Goal: Task Accomplishment & Management: Use online tool/utility

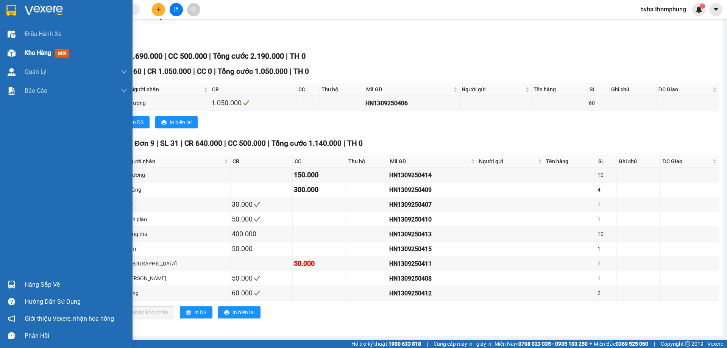
click at [23, 51] on div "Kho hàng mới" at bounding box center [66, 53] width 133 height 19
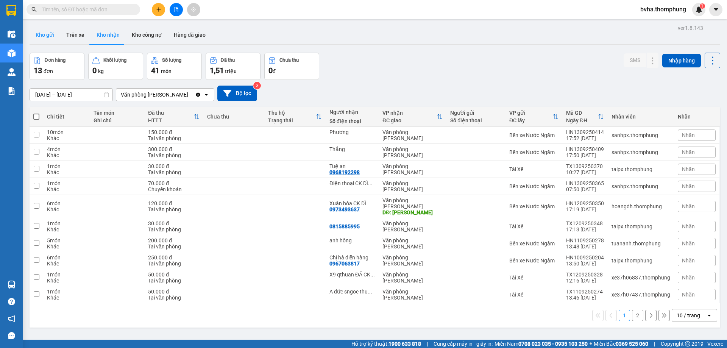
click at [44, 33] on button "Kho gửi" at bounding box center [45, 35] width 31 height 18
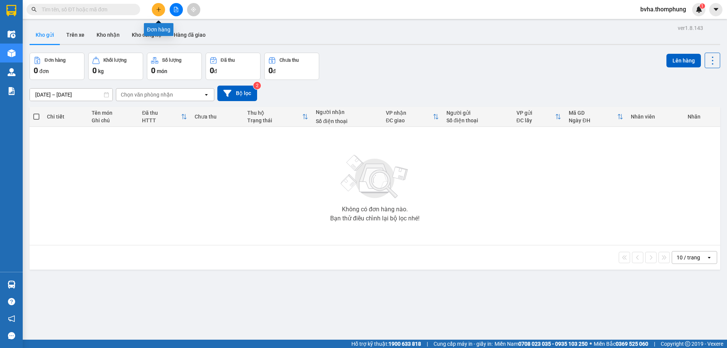
click at [158, 5] on button at bounding box center [158, 9] width 13 height 13
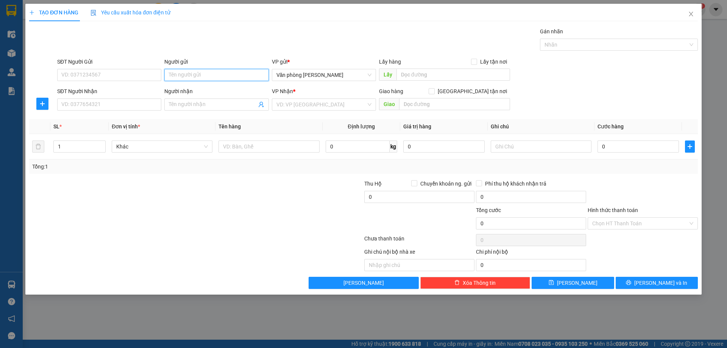
click at [182, 77] on input "Người gửi" at bounding box center [216, 75] width 104 height 12
type input "TUYẾT KEM"
click at [193, 89] on div "TUYẾT KEM - 0961096671" at bounding box center [216, 90] width 95 height 8
type input "0961096671"
type input "TUYẾT KEM"
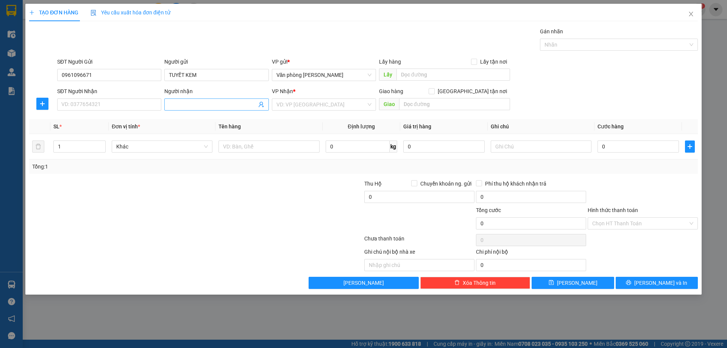
click at [199, 103] on input "Người nhận" at bounding box center [213, 104] width 88 height 8
type input "[PERSON_NAME]"
click at [334, 105] on input "search" at bounding box center [322, 104] width 90 height 11
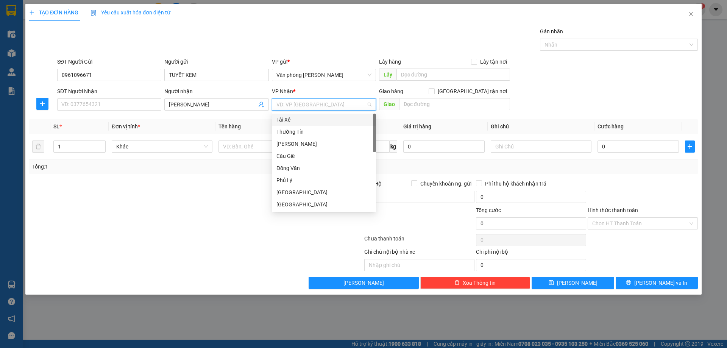
type input "B"
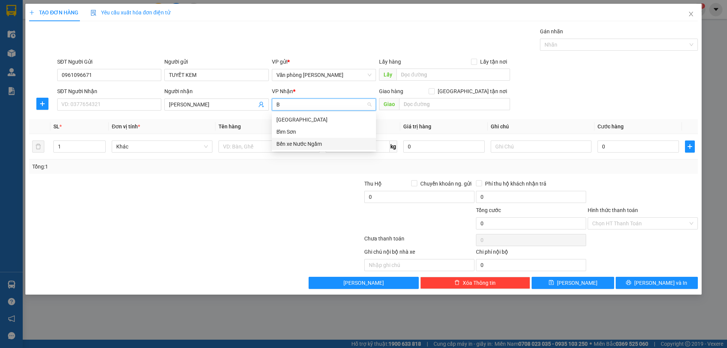
click at [283, 145] on div "Bến xe Nước Ngầm" at bounding box center [324, 144] width 95 height 8
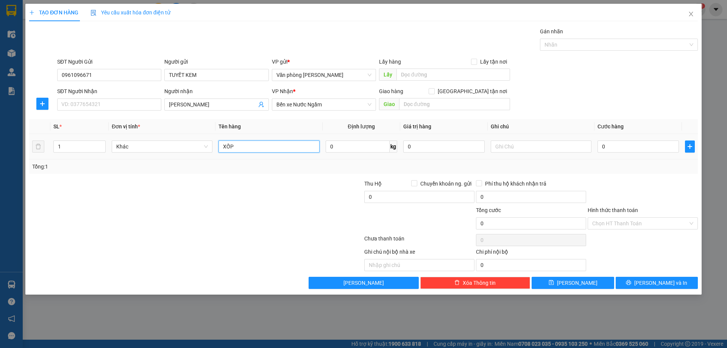
click at [249, 147] on input "XỐP" at bounding box center [269, 147] width 101 height 12
type input "XỐP"
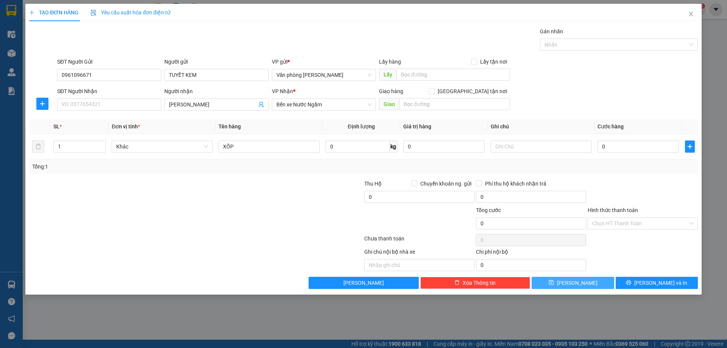
click at [572, 280] on button "[PERSON_NAME]" at bounding box center [573, 283] width 82 height 12
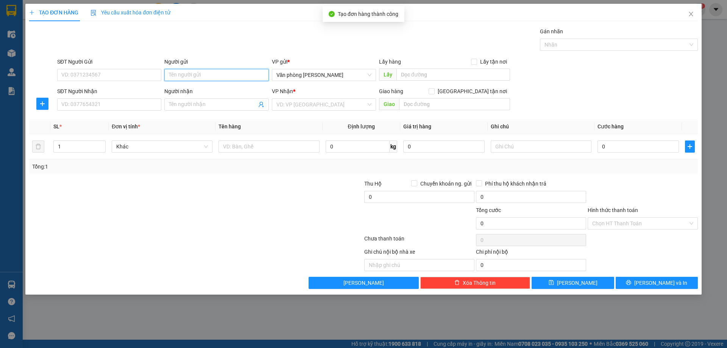
click at [189, 76] on input "Người gửi" at bounding box center [216, 75] width 104 height 12
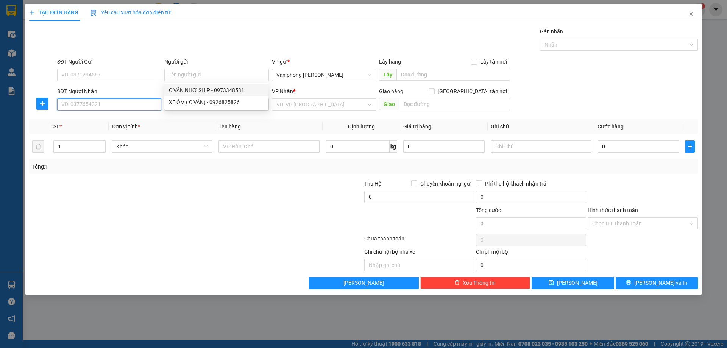
click at [100, 102] on input "SĐT Người Nhận" at bounding box center [109, 105] width 104 height 12
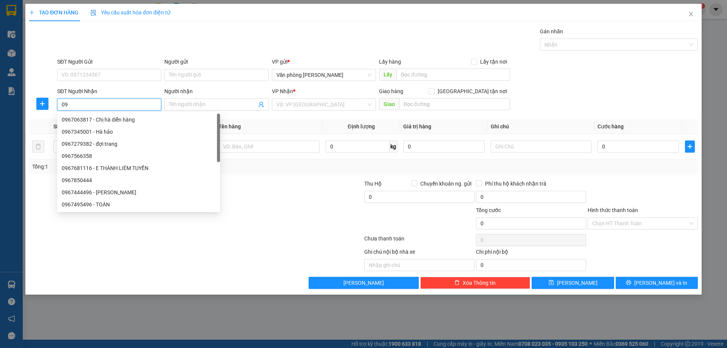
type input "0"
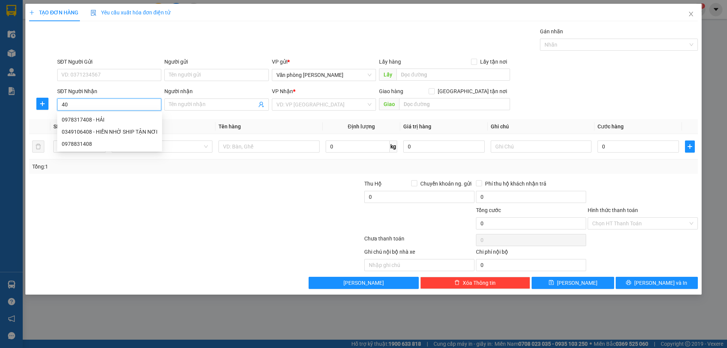
type input "4"
click at [114, 120] on div "0967438490 - Hiền" at bounding box center [109, 120] width 95 height 8
type input "0967438490"
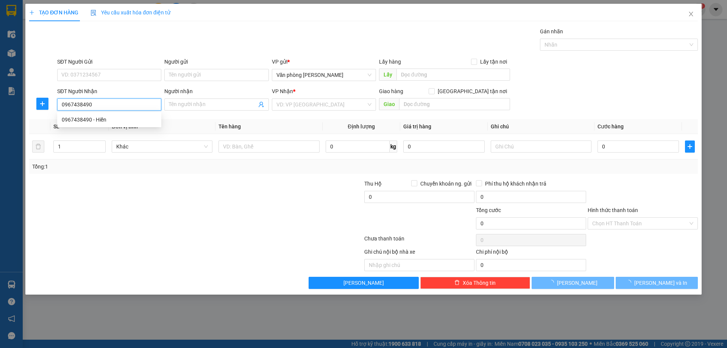
type input "Hiền"
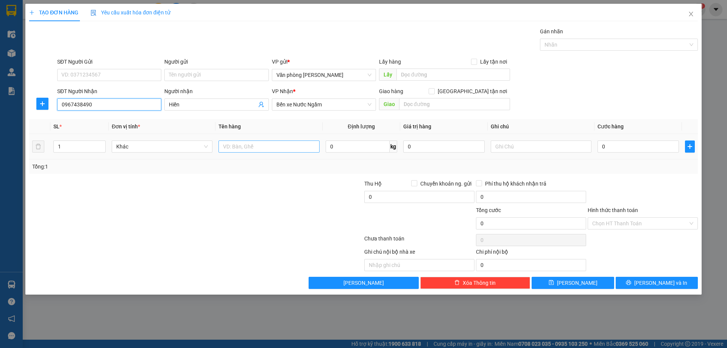
type input "0967438490"
click at [250, 150] on input "text" at bounding box center [269, 147] width 101 height 12
type input "XỐP"
click at [626, 145] on input "0" at bounding box center [638, 147] width 81 height 12
type input "5"
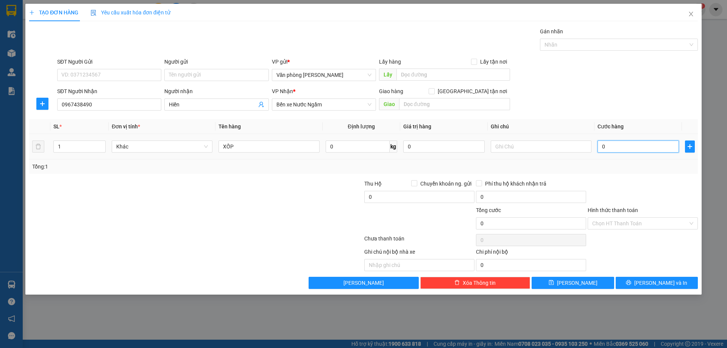
type input "5"
type input "50"
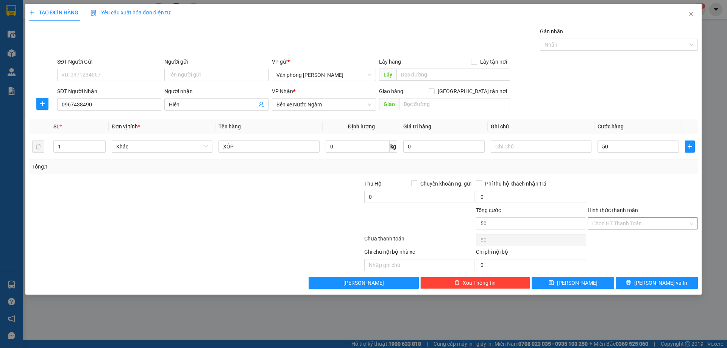
type input "50.000"
click at [651, 225] on input "Hình thức thanh toán" at bounding box center [641, 223] width 96 height 11
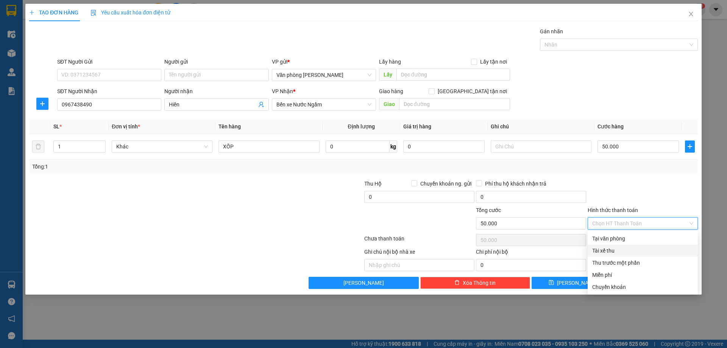
click at [638, 248] on div "Tài xế thu" at bounding box center [643, 251] width 101 height 8
type input "0"
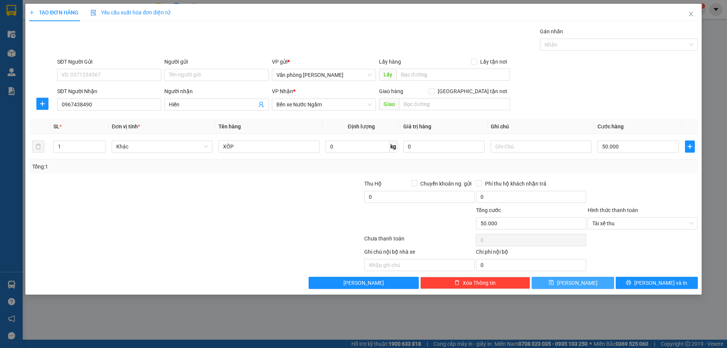
click at [578, 284] on span "[PERSON_NAME]" at bounding box center [577, 283] width 41 height 8
type input "0"
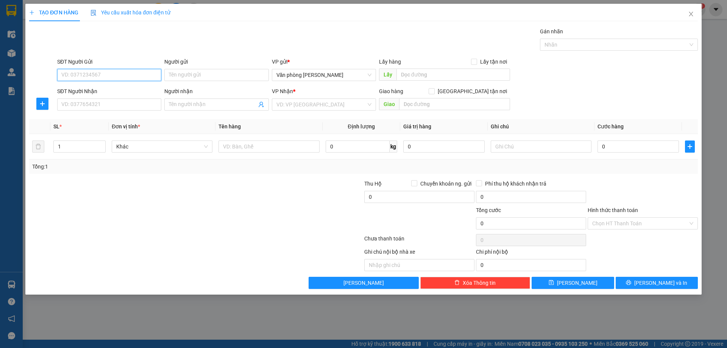
click at [97, 77] on input "SĐT Người Gửi" at bounding box center [109, 75] width 104 height 12
type input "0867068739"
click at [97, 88] on div "0867068739 - TÚ" at bounding box center [109, 90] width 95 height 8
type input "TÚ"
type input "0867068739"
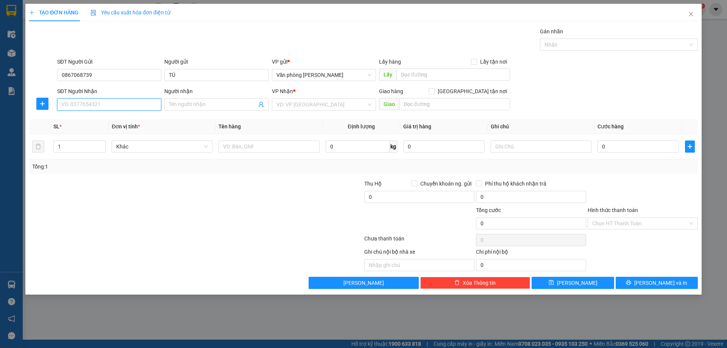
click at [102, 101] on input "SĐT Người Nhận" at bounding box center [109, 105] width 104 height 12
type input "0326355930"
click at [106, 122] on div "0326355930 - [PERSON_NAME]" at bounding box center [109, 120] width 95 height 8
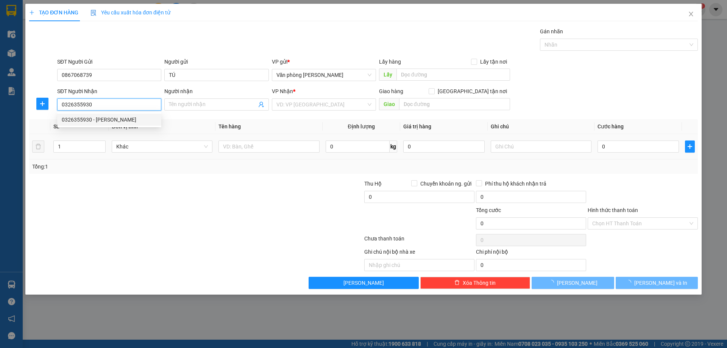
type input "[PERSON_NAME]"
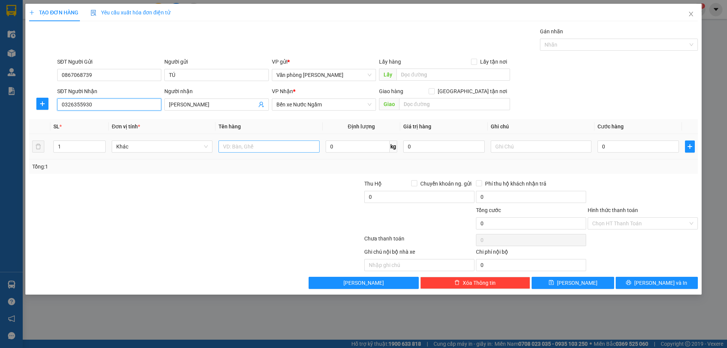
type input "0326355930"
click at [272, 148] on input "text" at bounding box center [269, 147] width 101 height 12
click at [69, 149] on input "1" at bounding box center [80, 146] width 52 height 11
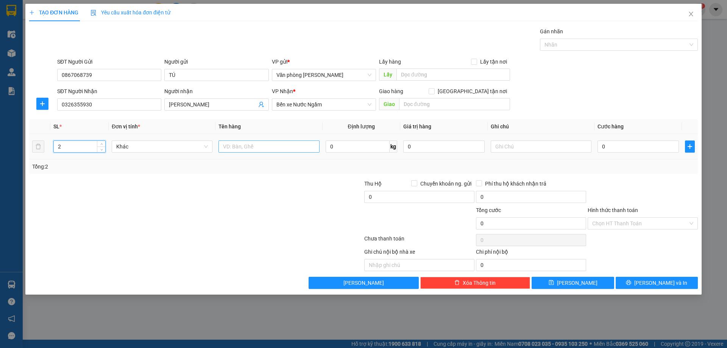
type input "2"
click at [251, 147] on input "text" at bounding box center [269, 147] width 101 height 12
type input "TÚI"
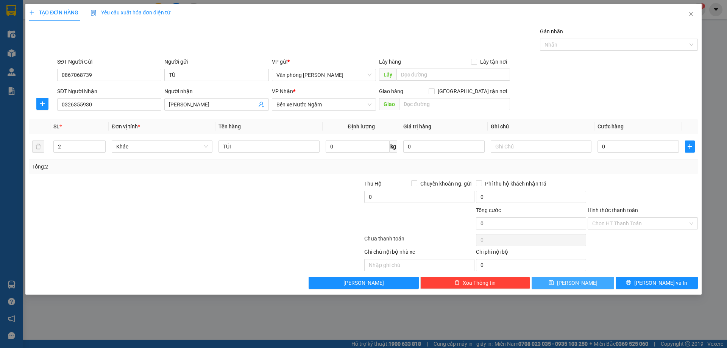
click at [554, 284] on icon "save" at bounding box center [551, 282] width 5 height 5
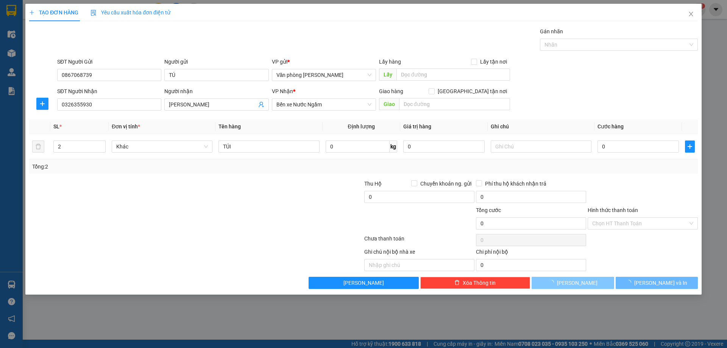
type input "1"
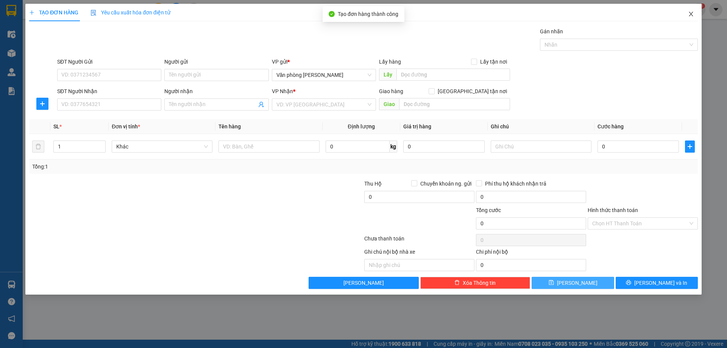
click at [690, 16] on icon "close" at bounding box center [691, 14] width 6 height 6
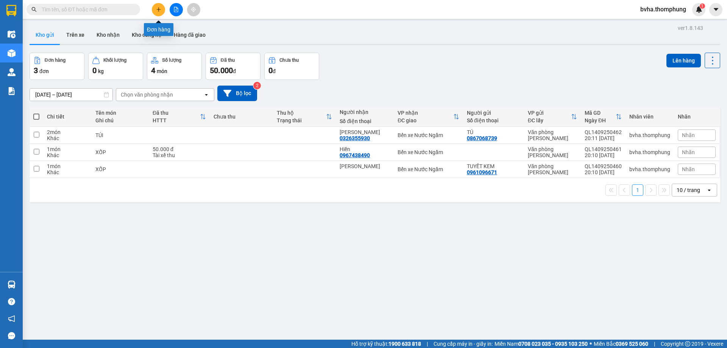
click at [156, 10] on icon "plus" at bounding box center [158, 9] width 5 height 5
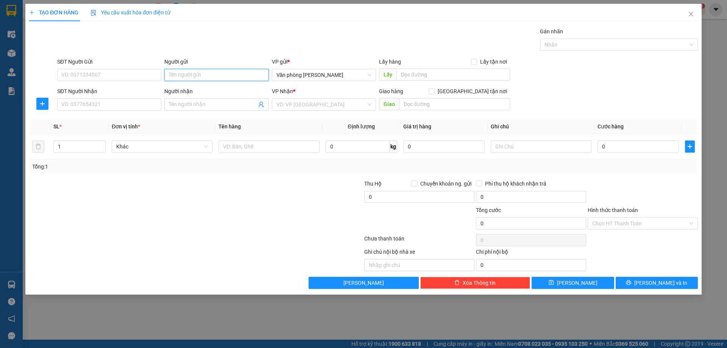
click at [210, 81] on input "Người gửi" at bounding box center [216, 75] width 104 height 12
type input "TUYẾT"
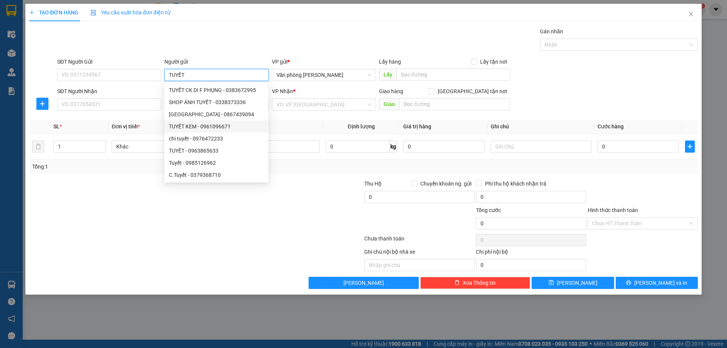
click at [194, 130] on div "TUYẾT KEM - 0961096671" at bounding box center [216, 126] width 95 height 8
type input "0961096671"
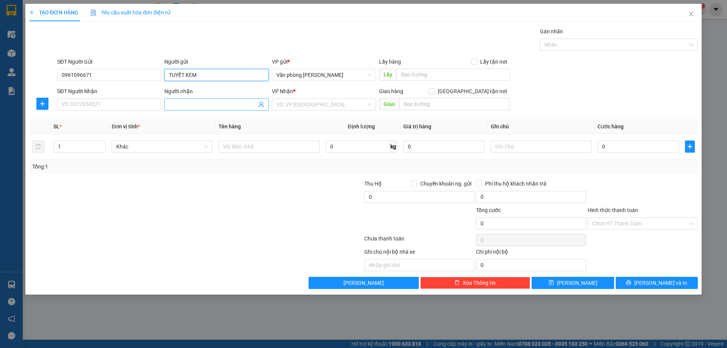
type input "TUYẾT KEM"
click at [189, 102] on input "Người nhận" at bounding box center [213, 104] width 88 height 8
type input "C SƯƠNG"
click at [328, 109] on input "search" at bounding box center [322, 104] width 90 height 11
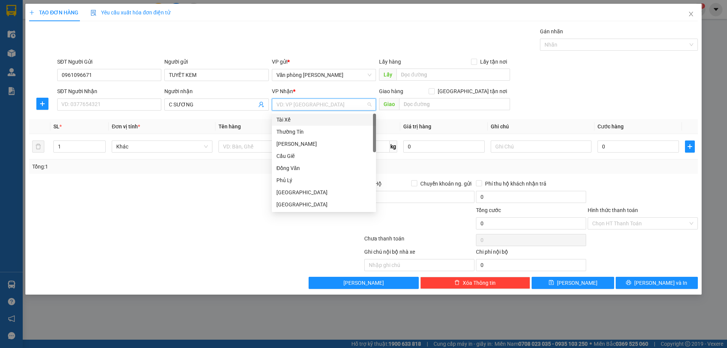
type input "B"
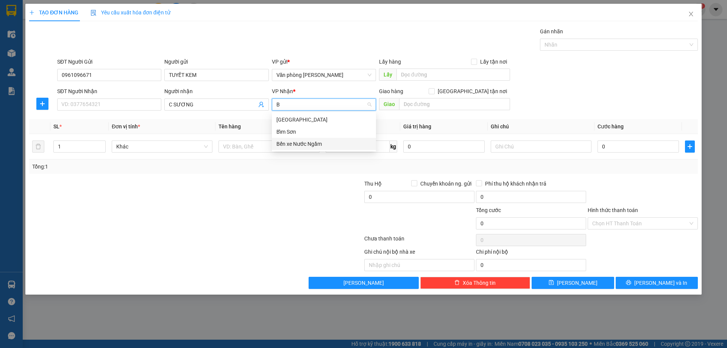
click at [299, 144] on div "Bến xe Nước Ngầm" at bounding box center [324, 144] width 95 height 8
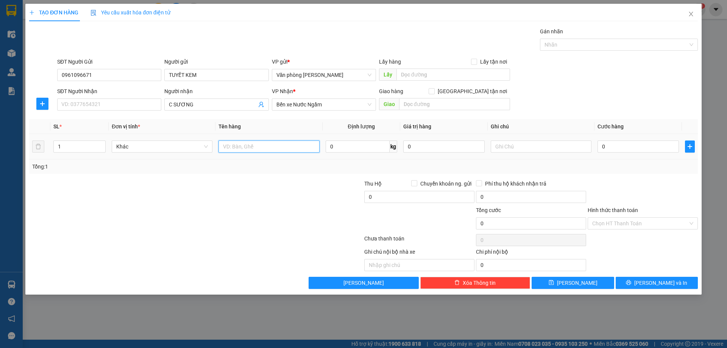
click at [258, 146] on input "text" at bounding box center [269, 147] width 101 height 12
type input "XỐP"
click at [615, 148] on input "0" at bounding box center [638, 147] width 81 height 12
type input "1"
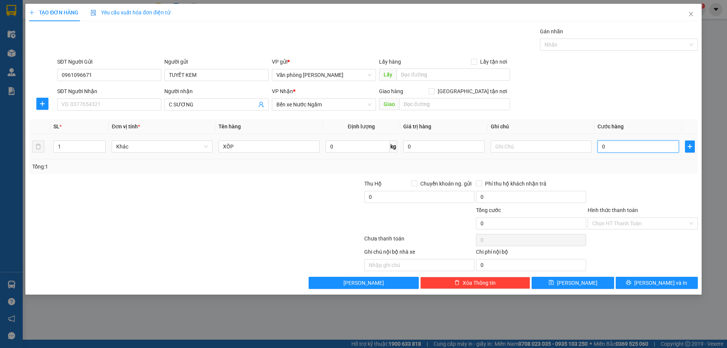
type input "1"
type input "10"
type input "100"
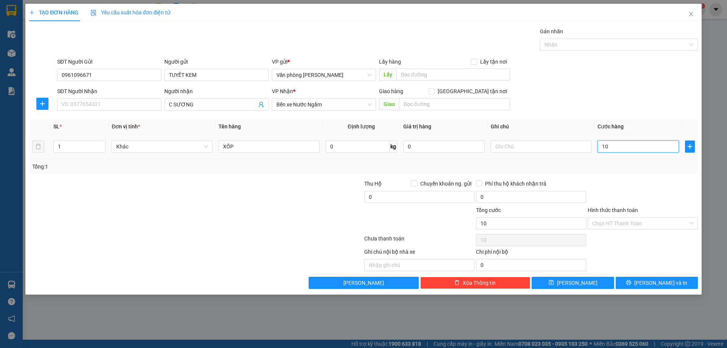
type input "100"
type input "100.000"
click at [626, 224] on input "Hình thức thanh toán" at bounding box center [641, 223] width 96 height 11
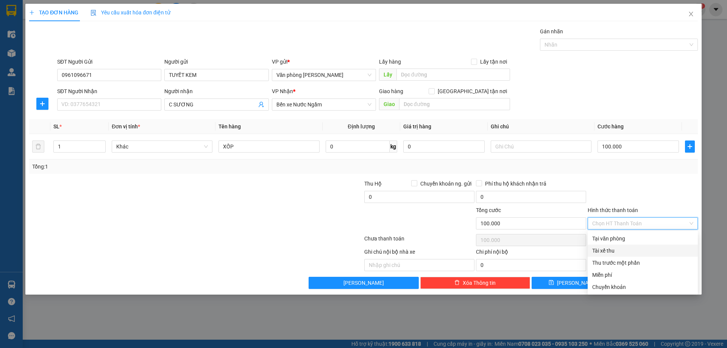
click at [619, 252] on div "Tài xế thu" at bounding box center [643, 251] width 101 height 8
type input "0"
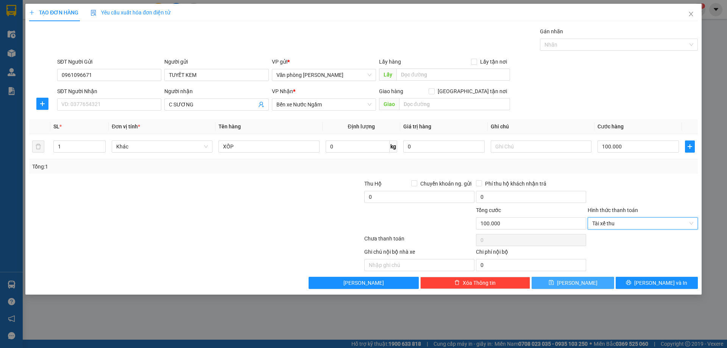
click at [554, 283] on icon "save" at bounding box center [551, 282] width 5 height 5
type input "0"
click at [692, 12] on icon "close" at bounding box center [691, 14] width 6 height 6
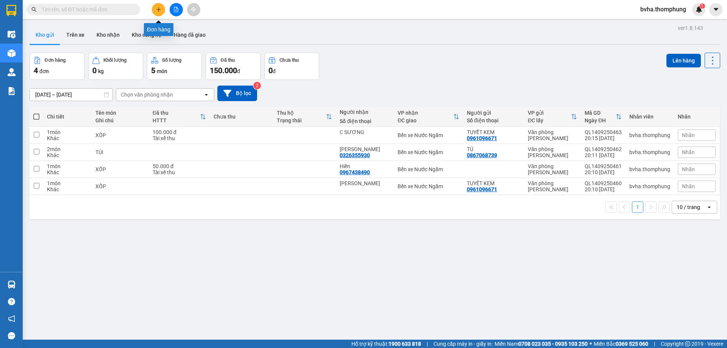
click at [161, 9] on icon "plus" at bounding box center [158, 9] width 5 height 5
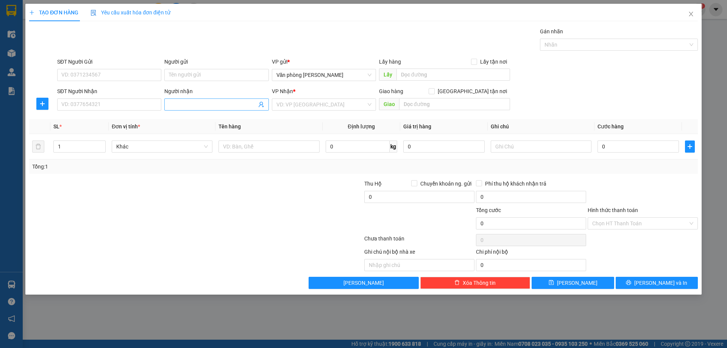
click at [198, 103] on input "Người nhận" at bounding box center [213, 104] width 88 height 8
type input "0988187136"
click at [306, 106] on input "search" at bounding box center [322, 104] width 90 height 11
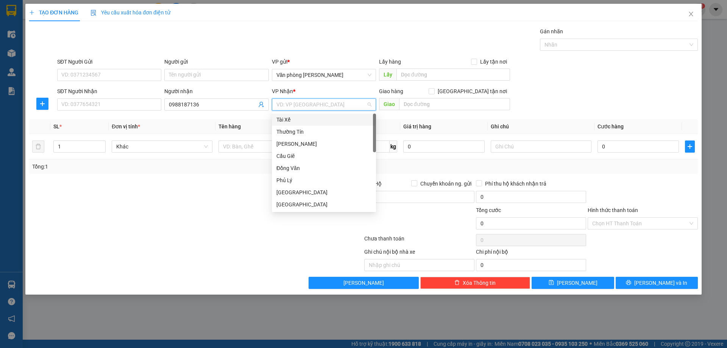
type input "B"
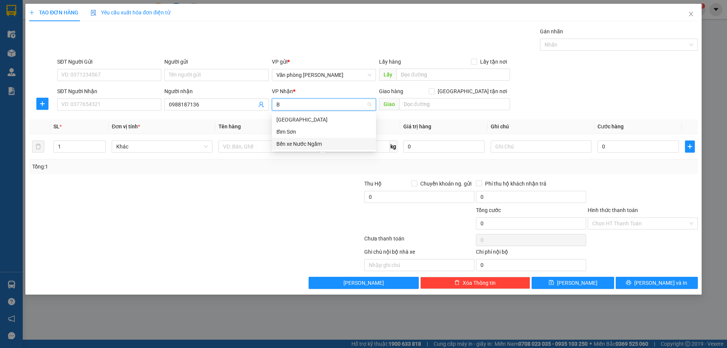
click at [294, 142] on div "Bến xe Nước Ngầm" at bounding box center [324, 144] width 95 height 8
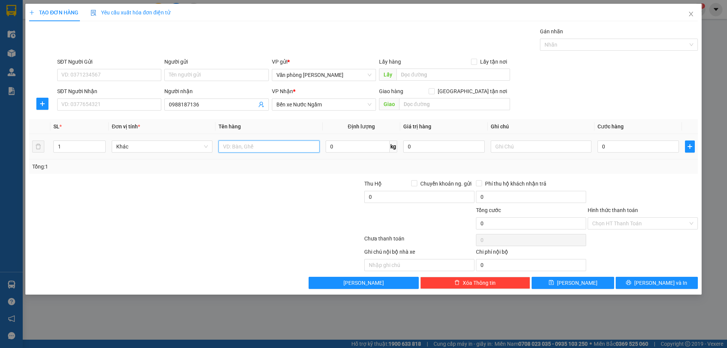
click at [248, 144] on input "text" at bounding box center [269, 147] width 101 height 12
type input "XỐP"
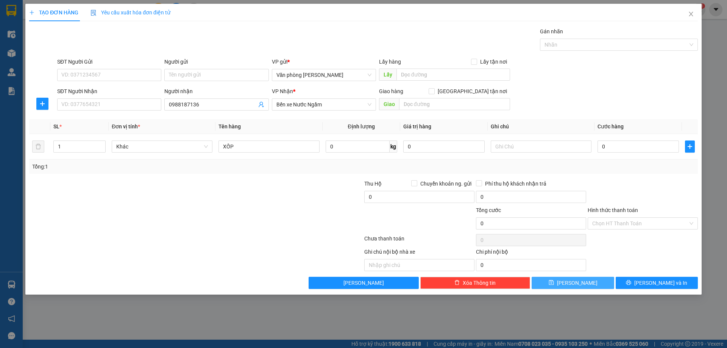
click at [579, 282] on span "[PERSON_NAME]" at bounding box center [577, 283] width 41 height 8
click at [100, 96] on div "SĐT Người Nhận" at bounding box center [109, 92] width 104 height 11
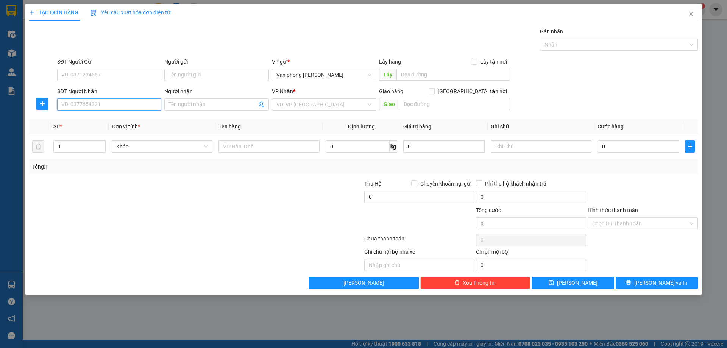
click at [83, 102] on input "SĐT Người Nhận" at bounding box center [109, 105] width 104 height 12
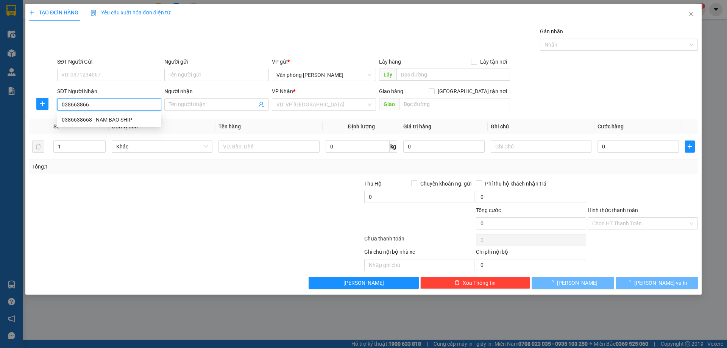
type input "0386638668"
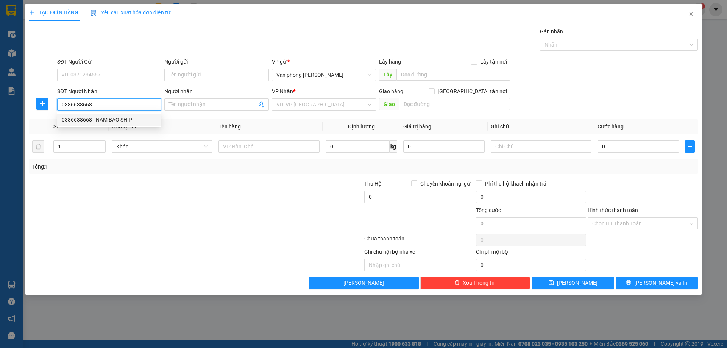
click at [88, 122] on div "0386638668 - NAM BAO SHIP" at bounding box center [109, 120] width 95 height 8
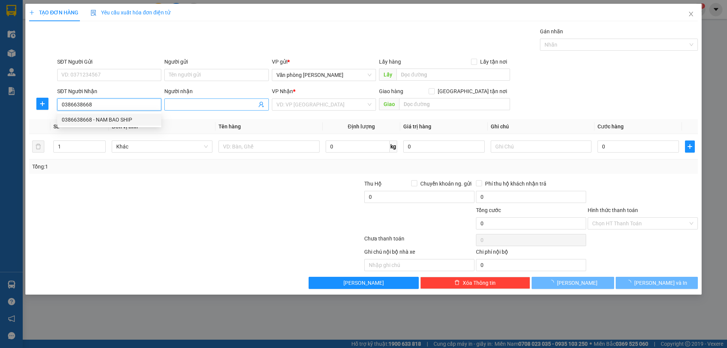
type input "NAM BAO SHIP"
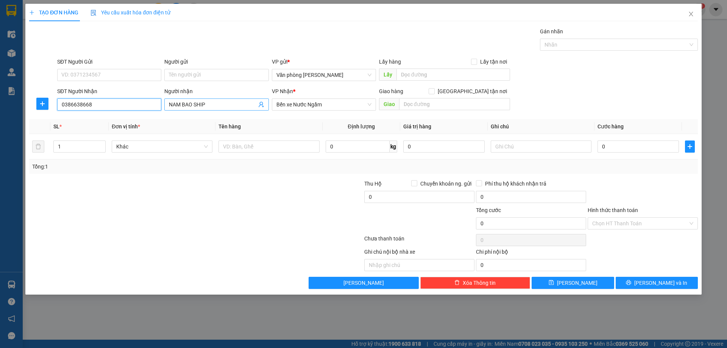
type input "0386638668"
drag, startPoint x: 194, startPoint y: 105, endPoint x: 182, endPoint y: 105, distance: 12.1
click at [182, 105] on input "NAM BAO SHIP" at bounding box center [213, 104] width 88 height 8
click at [201, 106] on input "NAM BAO SHIP" at bounding box center [213, 104] width 88 height 8
drag, startPoint x: 193, startPoint y: 104, endPoint x: 184, endPoint y: 104, distance: 9.1
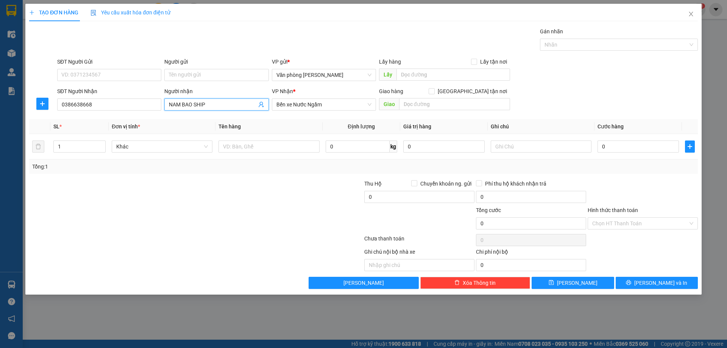
click at [184, 104] on input "NAM BAO SHIP" at bounding box center [213, 104] width 88 height 8
type input "NAM MIỄN SHIP"
click at [237, 144] on input "text" at bounding box center [269, 147] width 101 height 12
type input "HỒ SƠ"
click at [624, 221] on input "Hình thức thanh toán" at bounding box center [641, 223] width 96 height 11
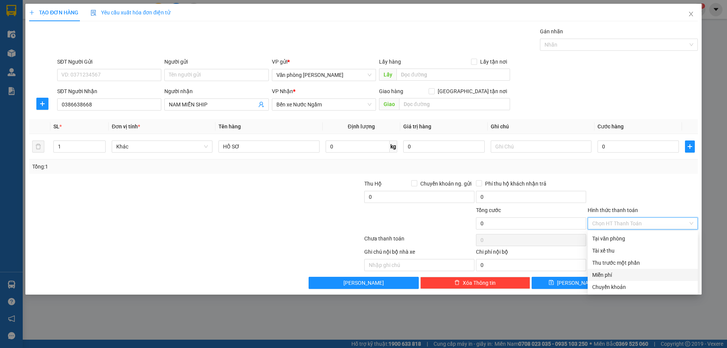
click at [614, 271] on div "Miễn phí" at bounding box center [643, 275] width 110 height 12
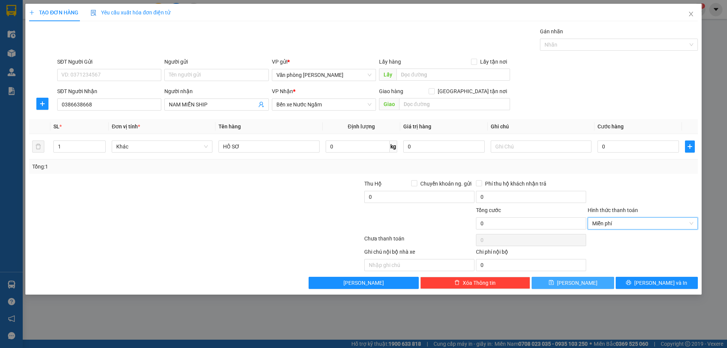
click at [579, 286] on span "[PERSON_NAME]" at bounding box center [577, 283] width 41 height 8
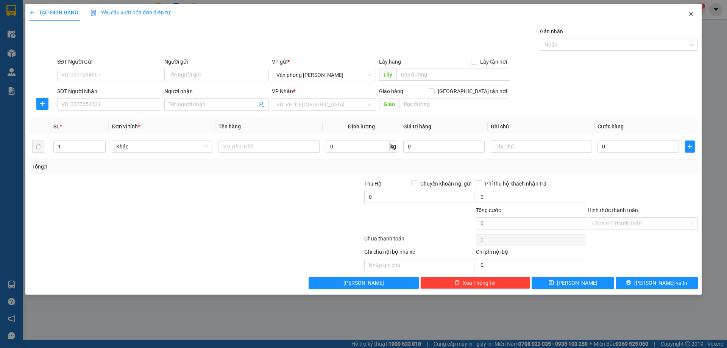
click at [693, 14] on icon "close" at bounding box center [691, 14] width 6 height 6
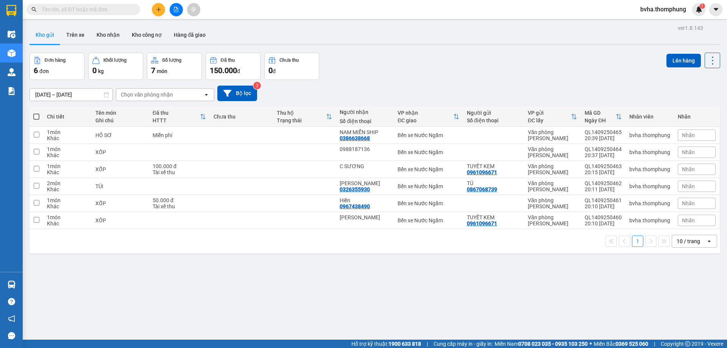
click at [36, 116] on span at bounding box center [36, 117] width 6 height 6
click at [36, 113] on input "checkbox" at bounding box center [36, 113] width 0 height 0
checkbox input "true"
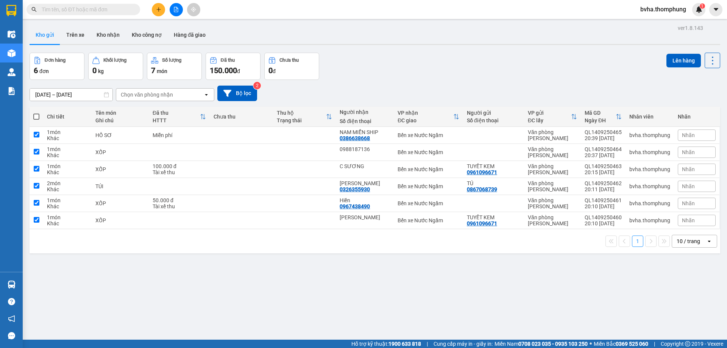
checkbox input "true"
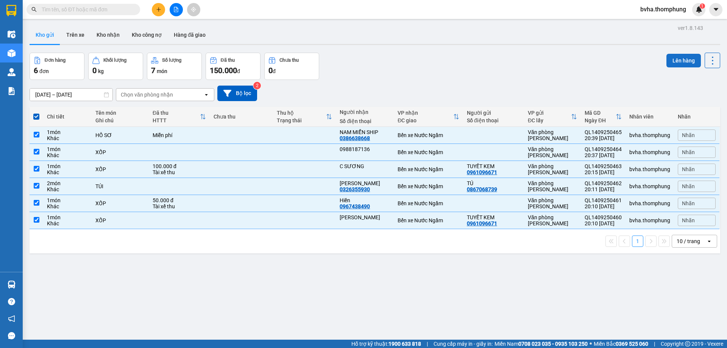
click at [681, 63] on button "Lên hàng" at bounding box center [684, 61] width 34 height 14
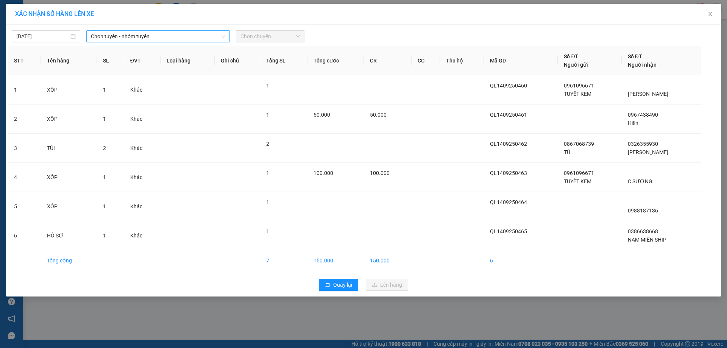
click at [170, 39] on span "Chọn tuyến - nhóm tuyến" at bounding box center [158, 36] width 134 height 11
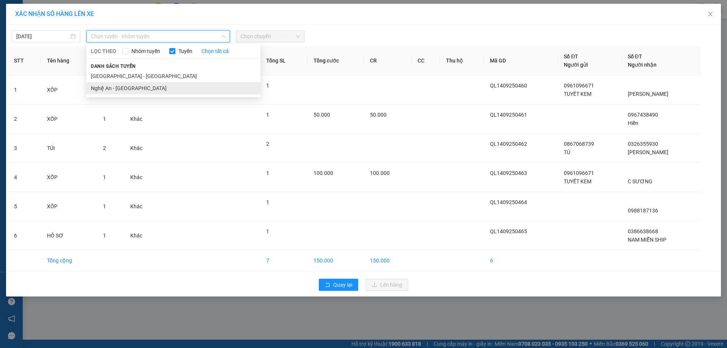
click at [138, 90] on li "Nghệ An - [GEOGRAPHIC_DATA]" at bounding box center [173, 88] width 174 height 12
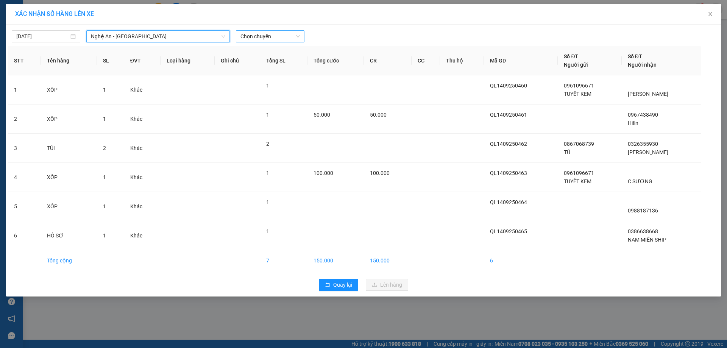
click at [289, 34] on span "Chọn chuyến" at bounding box center [270, 36] width 59 height 11
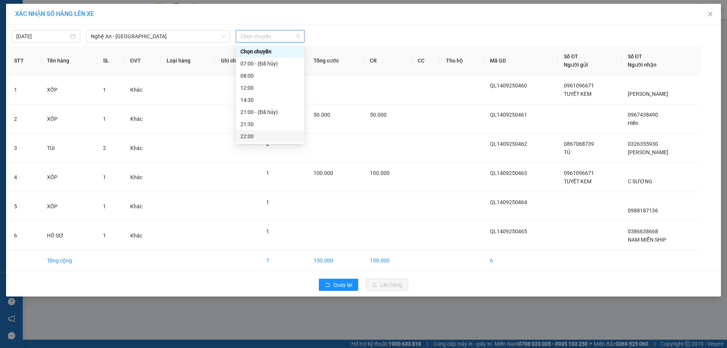
scroll to position [24, 0]
click at [261, 136] on div "23:00" at bounding box center [270, 136] width 59 height 8
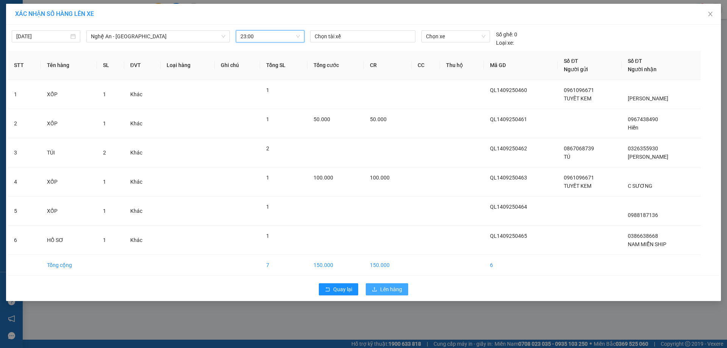
click at [389, 292] on span "Lên hàng" at bounding box center [391, 289] width 22 height 8
